Goal: Navigation & Orientation: Understand site structure

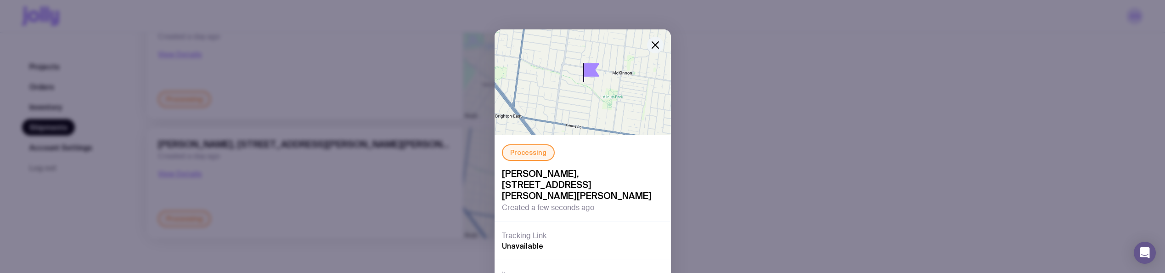
click at [655, 42] on icon "button" at bounding box center [655, 44] width 11 height 11
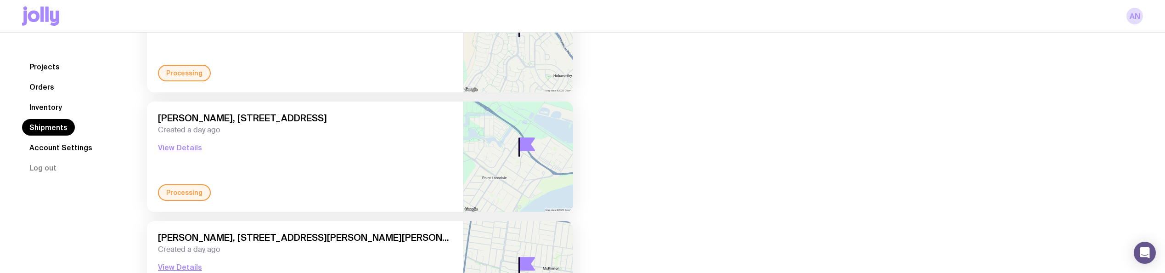
scroll to position [234, 0]
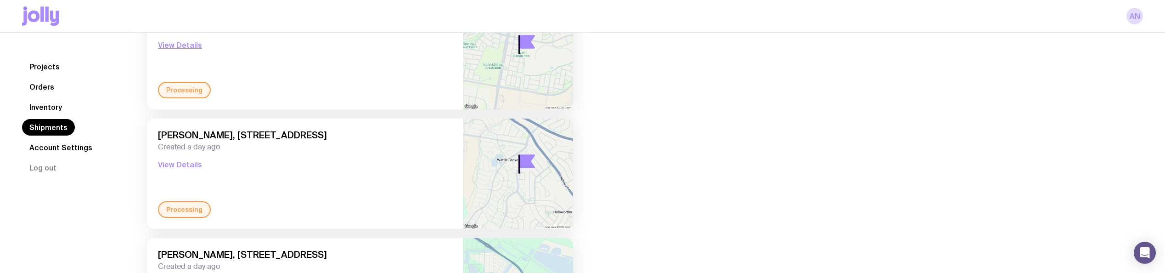
click at [60, 106] on link "Inventory" at bounding box center [45, 107] width 47 height 17
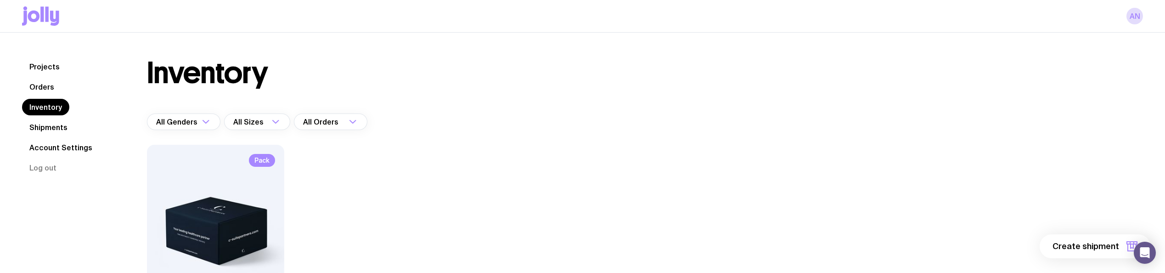
click at [43, 80] on link "Orders" at bounding box center [41, 87] width 39 height 17
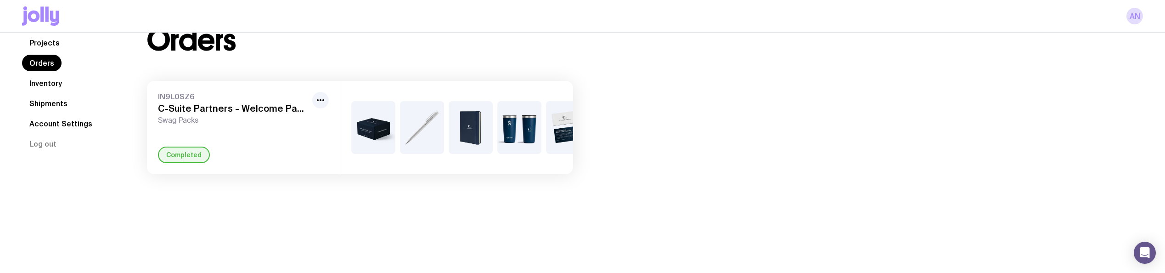
scroll to position [0, 28]
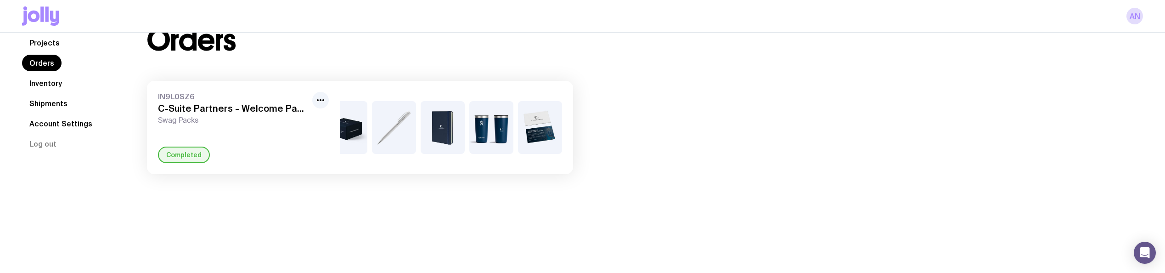
click at [47, 132] on link "Account Settings" at bounding box center [61, 123] width 78 height 17
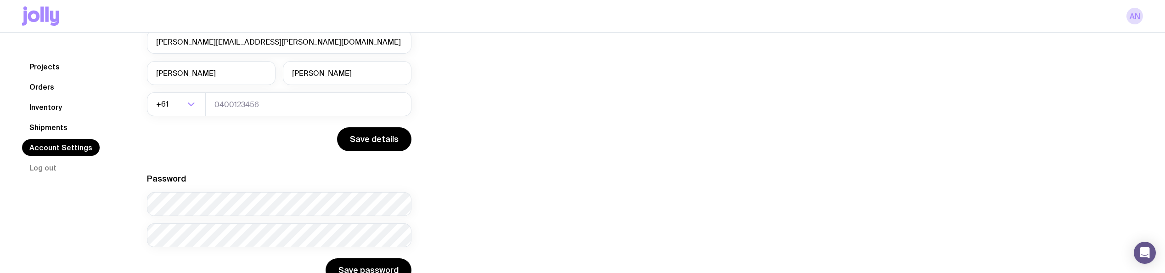
scroll to position [91, 0]
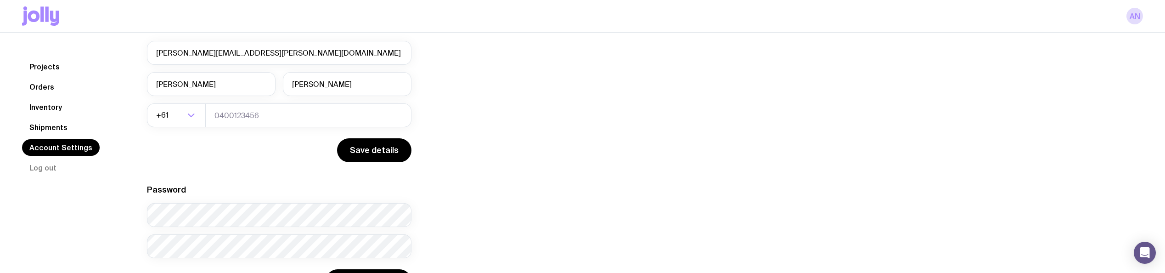
click at [57, 125] on link "Shipments" at bounding box center [48, 127] width 53 height 17
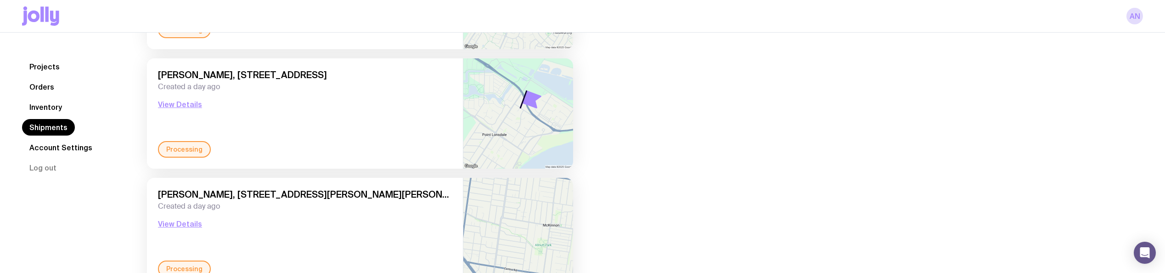
scroll to position [463, 0]
